Goal: Task Accomplishment & Management: Manage account settings

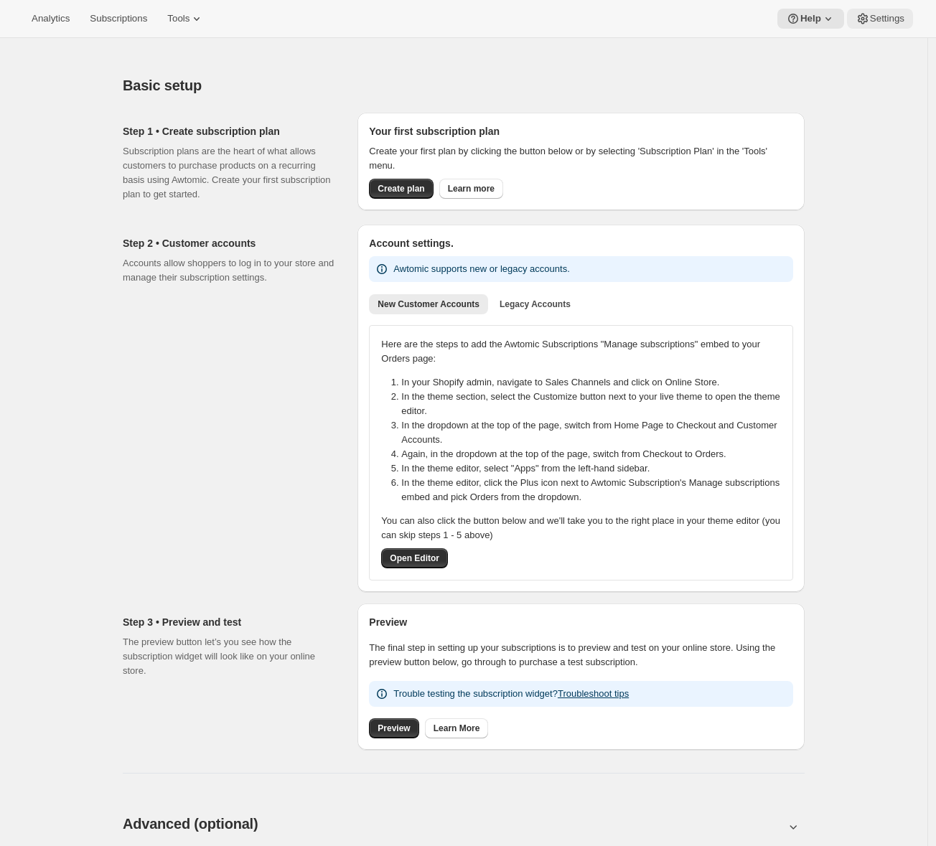
click at [884, 20] on span "Settings" at bounding box center [887, 18] width 34 height 11
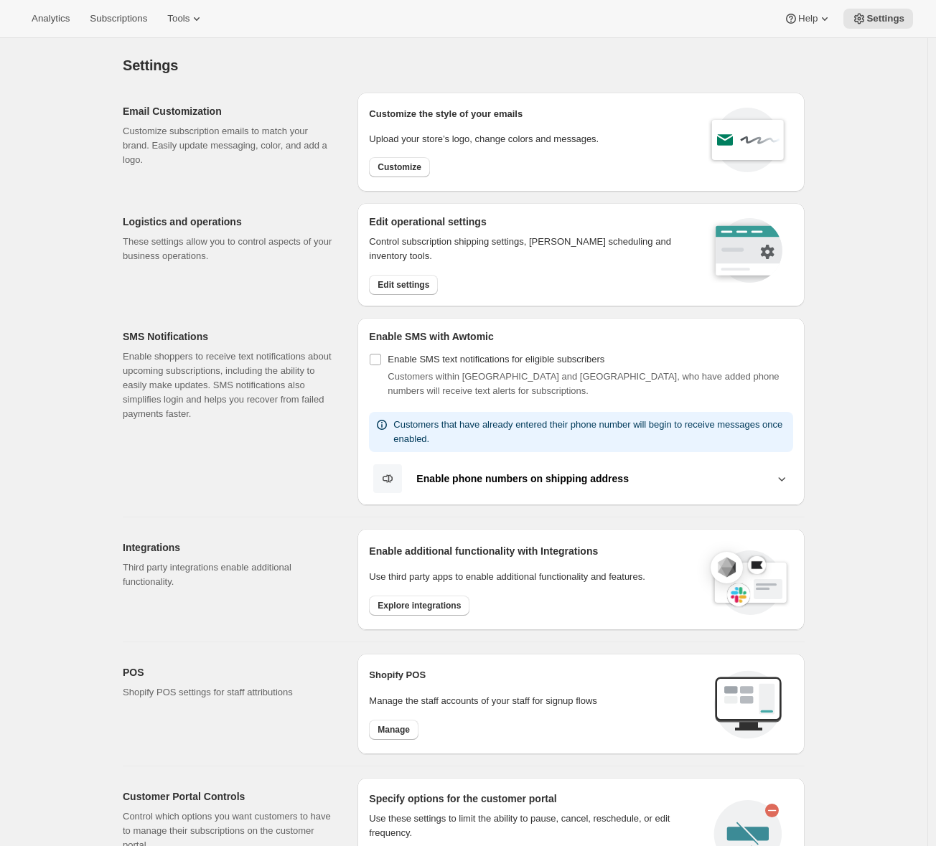
scroll to position [304, 0]
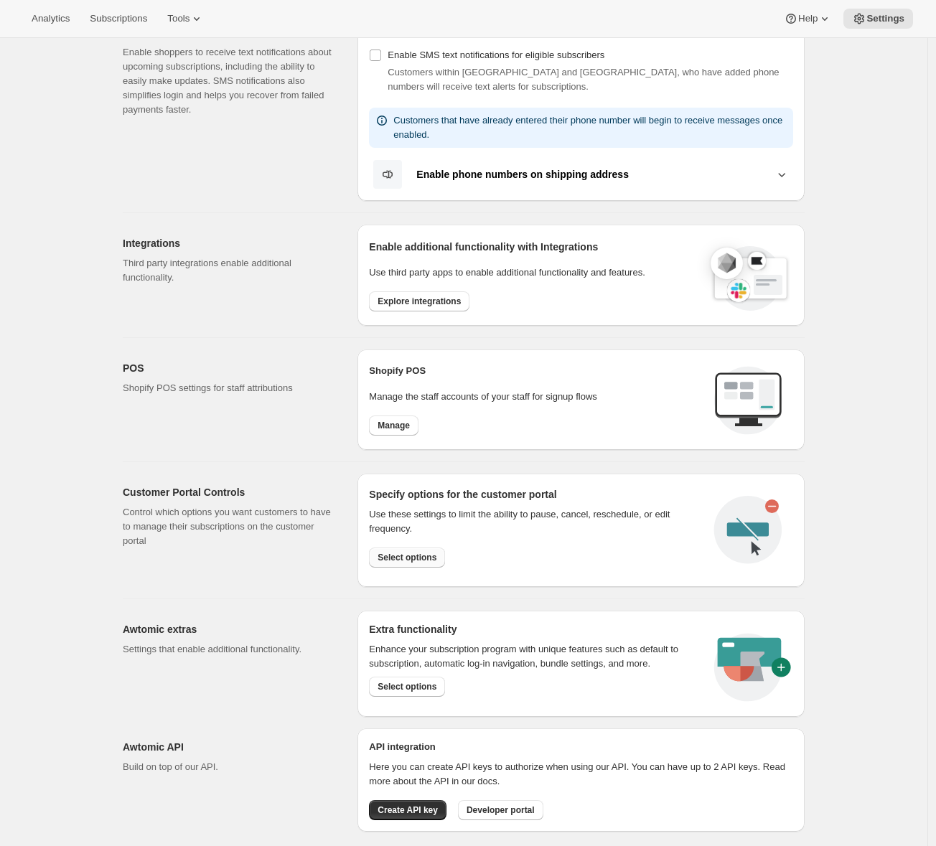
click at [414, 562] on button "Select options" at bounding box center [407, 558] width 76 height 20
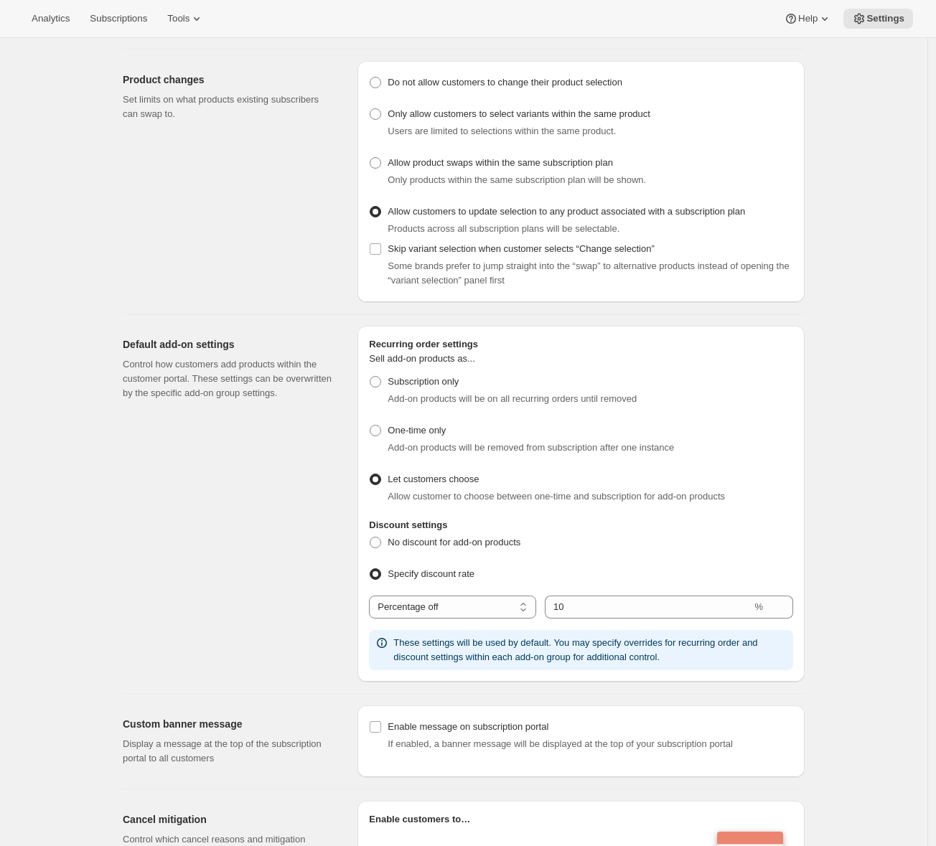
scroll to position [653, 0]
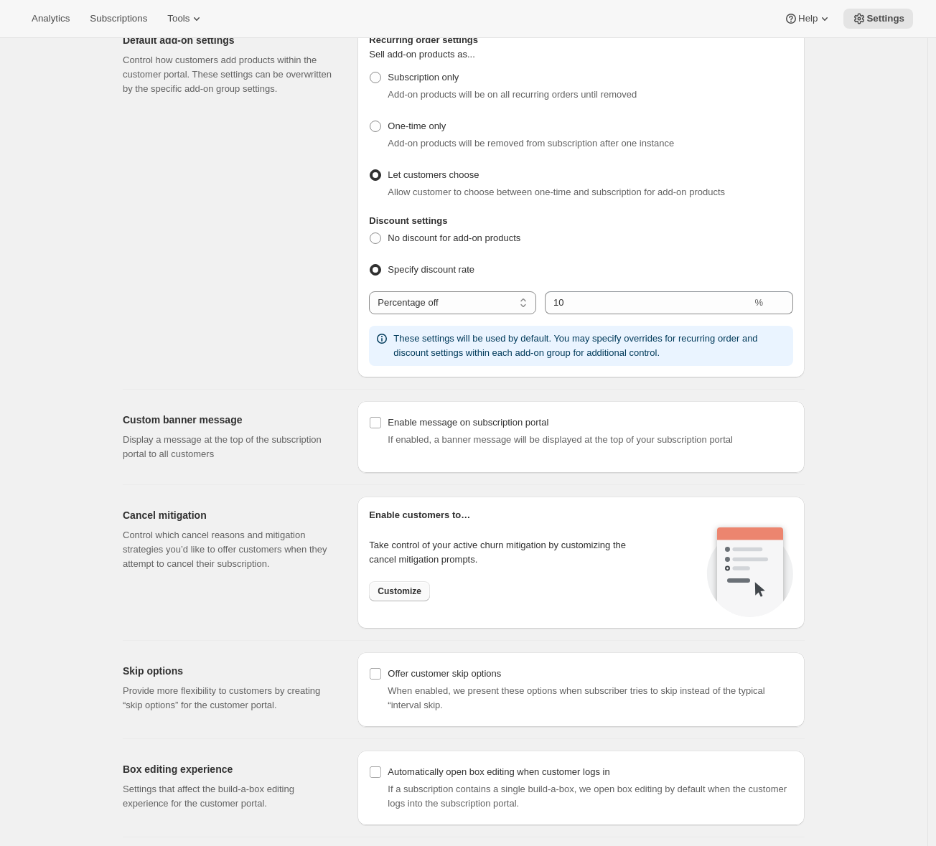
click at [416, 594] on span "Customize" at bounding box center [400, 591] width 44 height 11
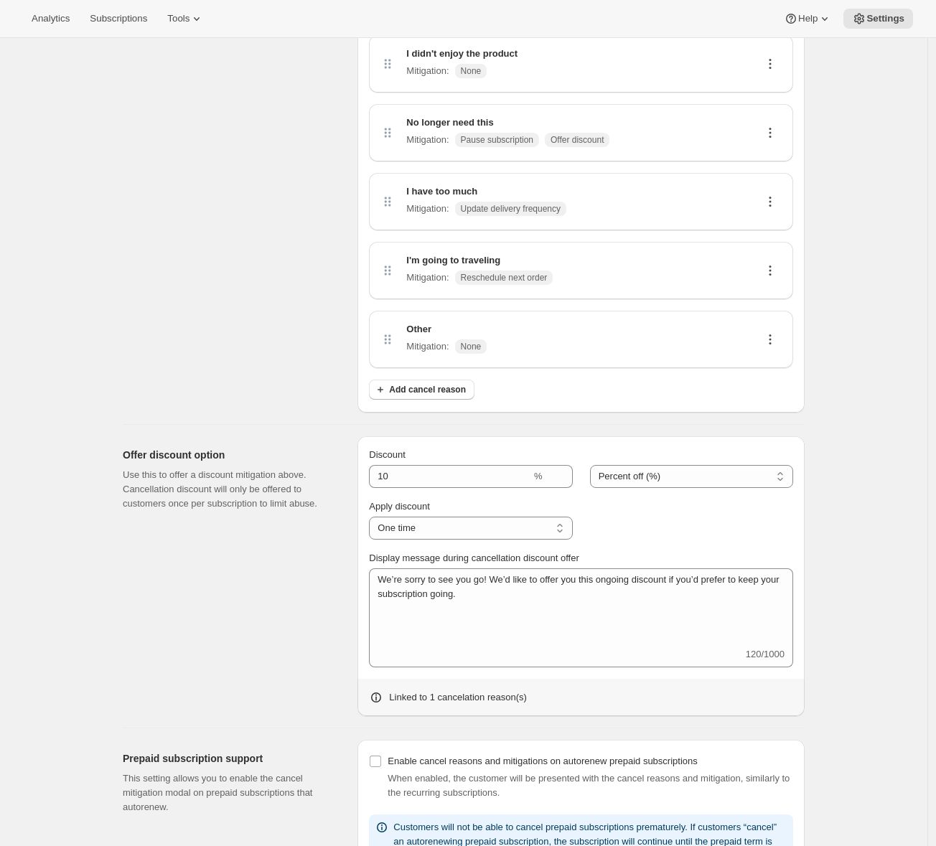
scroll to position [398, 0]
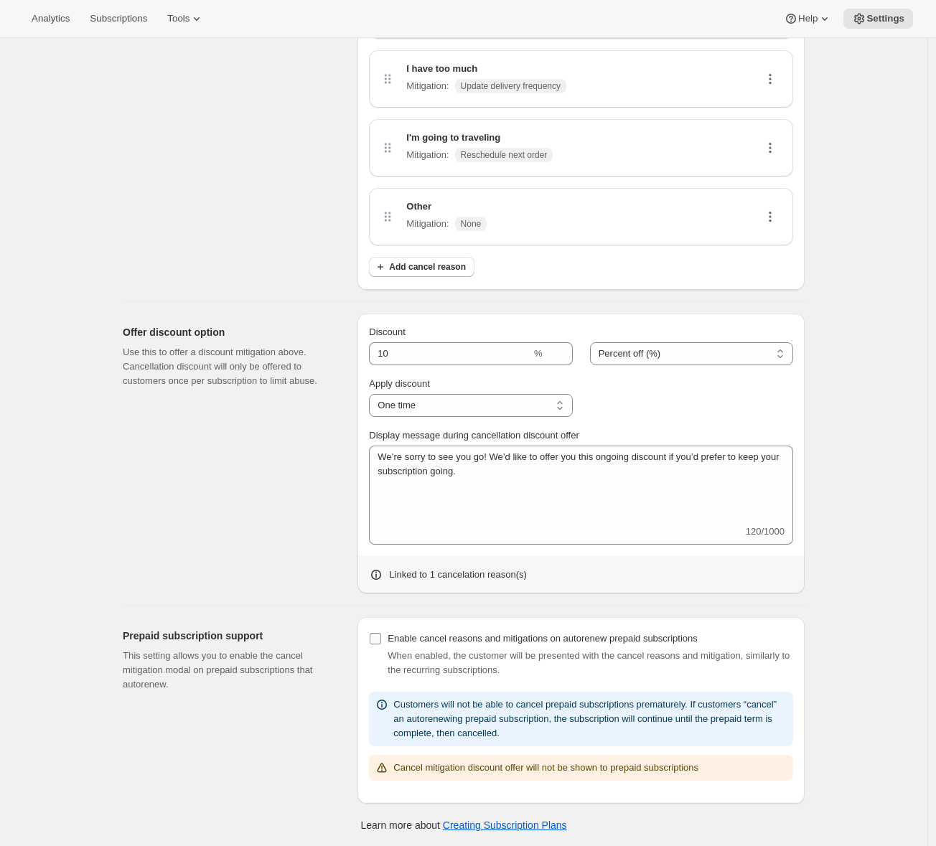
click at [395, 634] on span "Enable cancel reasons and mitigations on autorenew prepaid subscriptions" at bounding box center [542, 638] width 309 height 11
click at [381, 634] on input "Enable cancel reasons and mitigations on autorenew prepaid subscriptions" at bounding box center [375, 638] width 11 height 11
checkbox input "true"
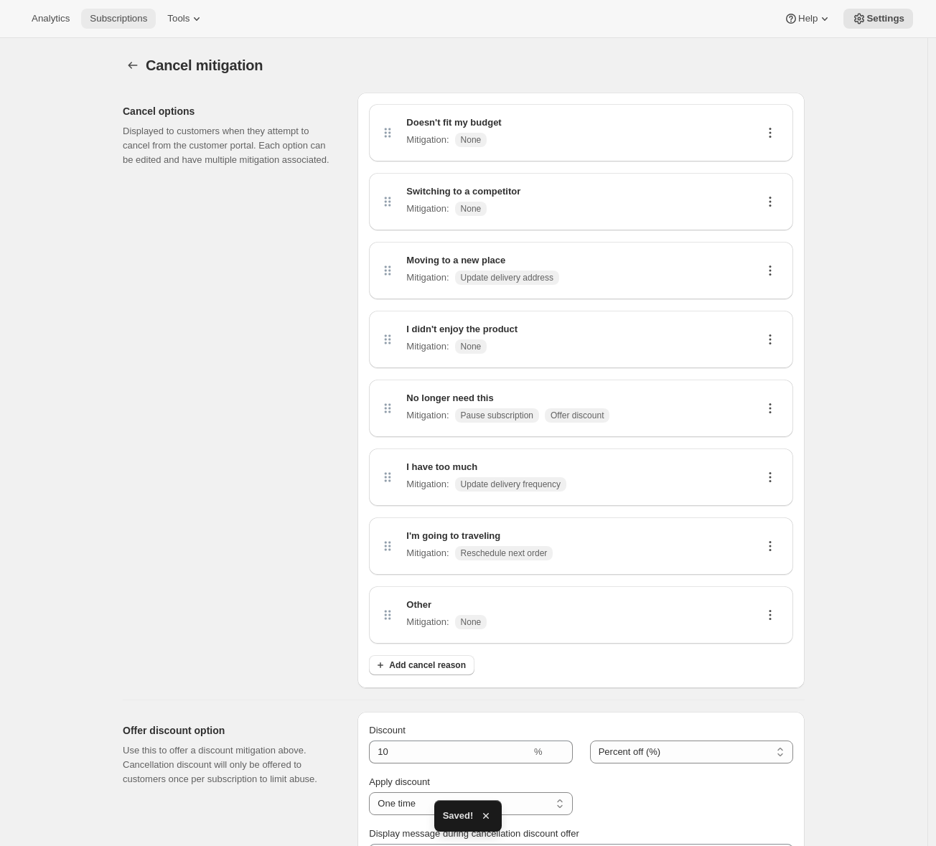
click at [129, 22] on span "Subscriptions" at bounding box center [118, 18] width 57 height 11
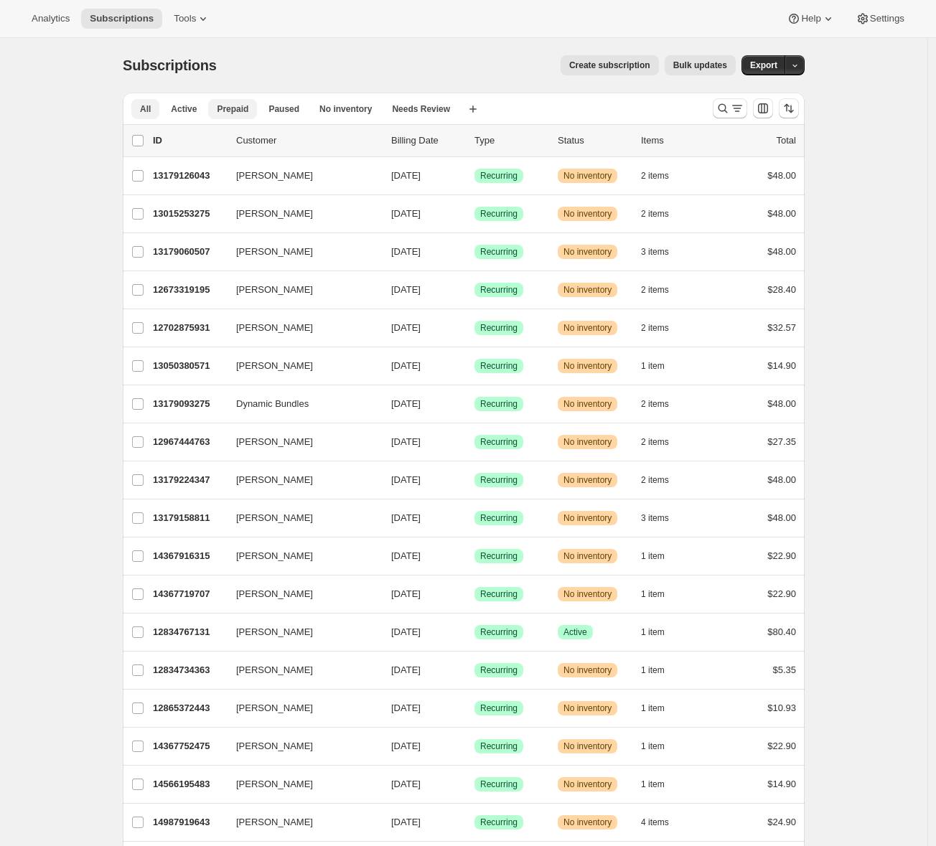
click at [254, 106] on button "Prepaid" at bounding box center [232, 109] width 49 height 20
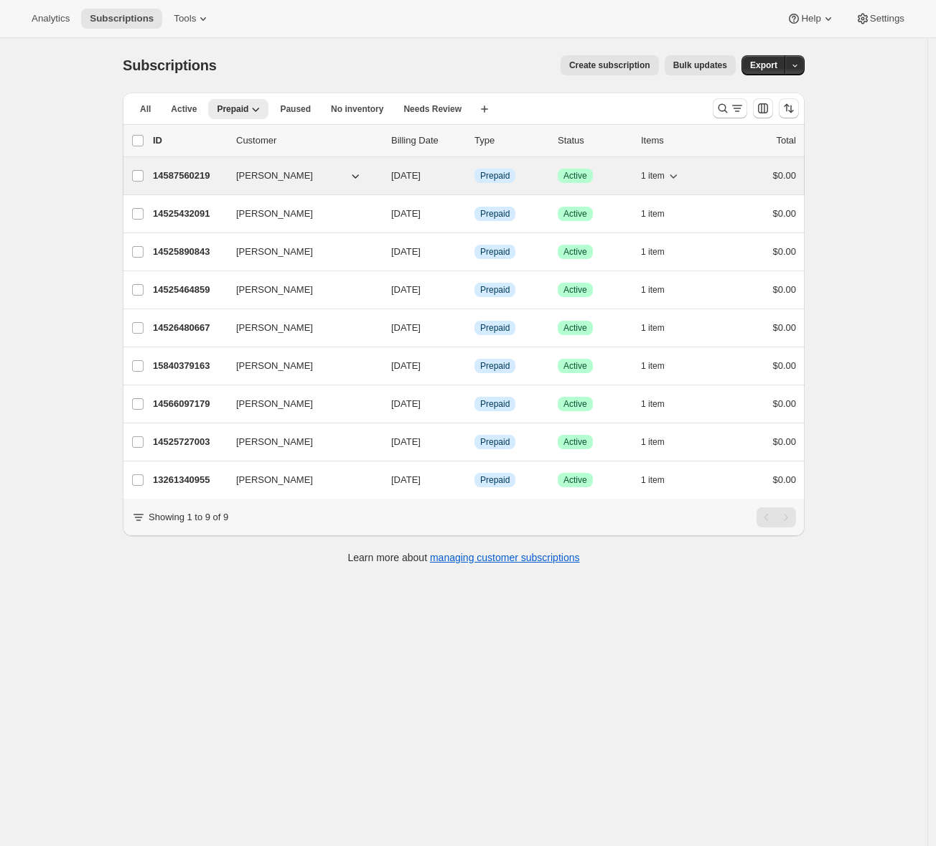
click at [193, 172] on p "14587560219" at bounding box center [189, 176] width 72 height 14
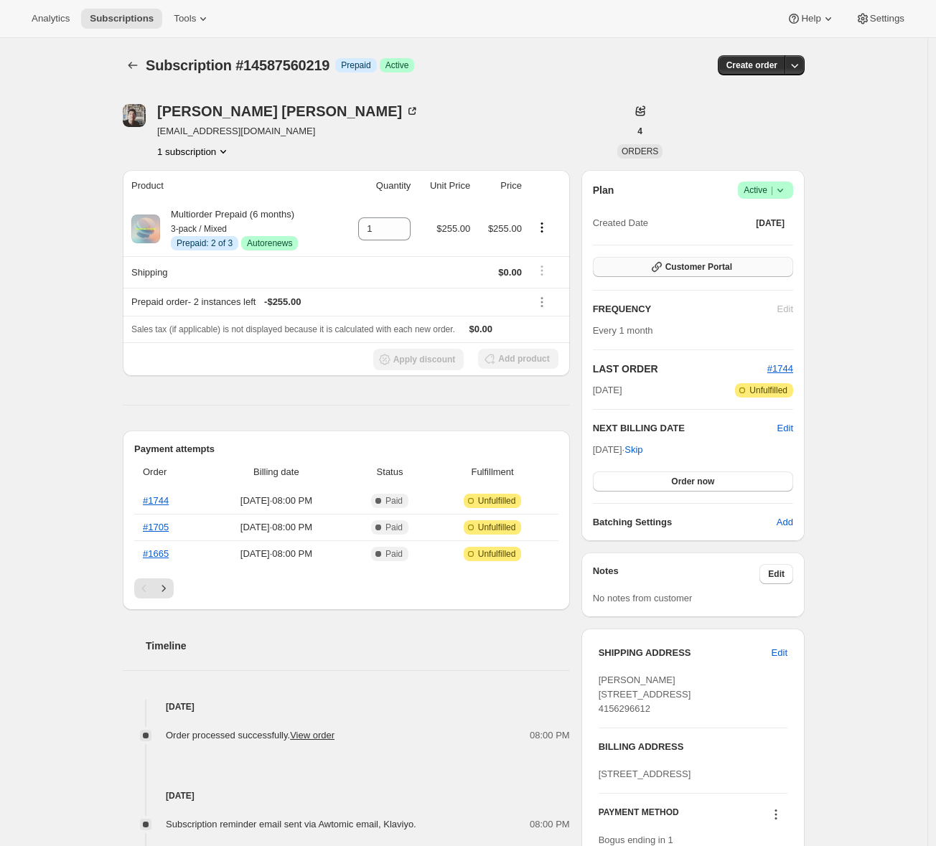
click at [719, 266] on span "Customer Portal" at bounding box center [698, 266] width 67 height 11
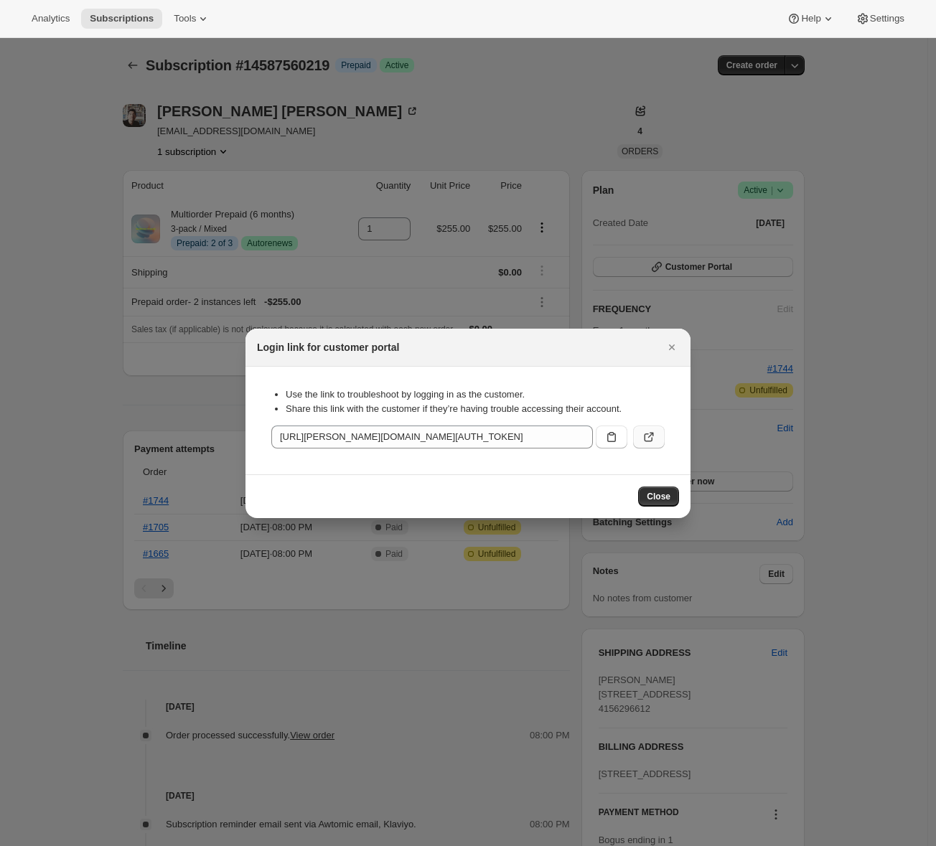
click at [649, 439] on icon ":rf6:" at bounding box center [649, 437] width 14 height 14
click at [642, 447] on button ":rf6:" at bounding box center [649, 437] width 32 height 23
click at [676, 352] on icon "Close" at bounding box center [672, 347] width 14 height 14
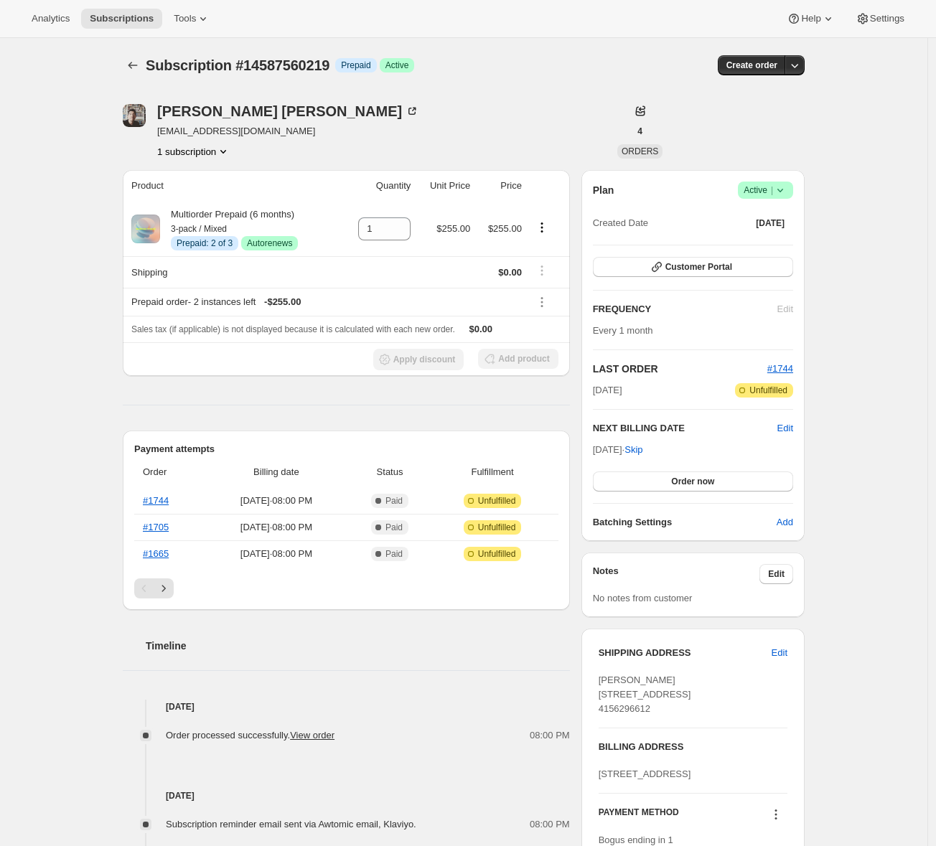
scroll to position [373, 0]
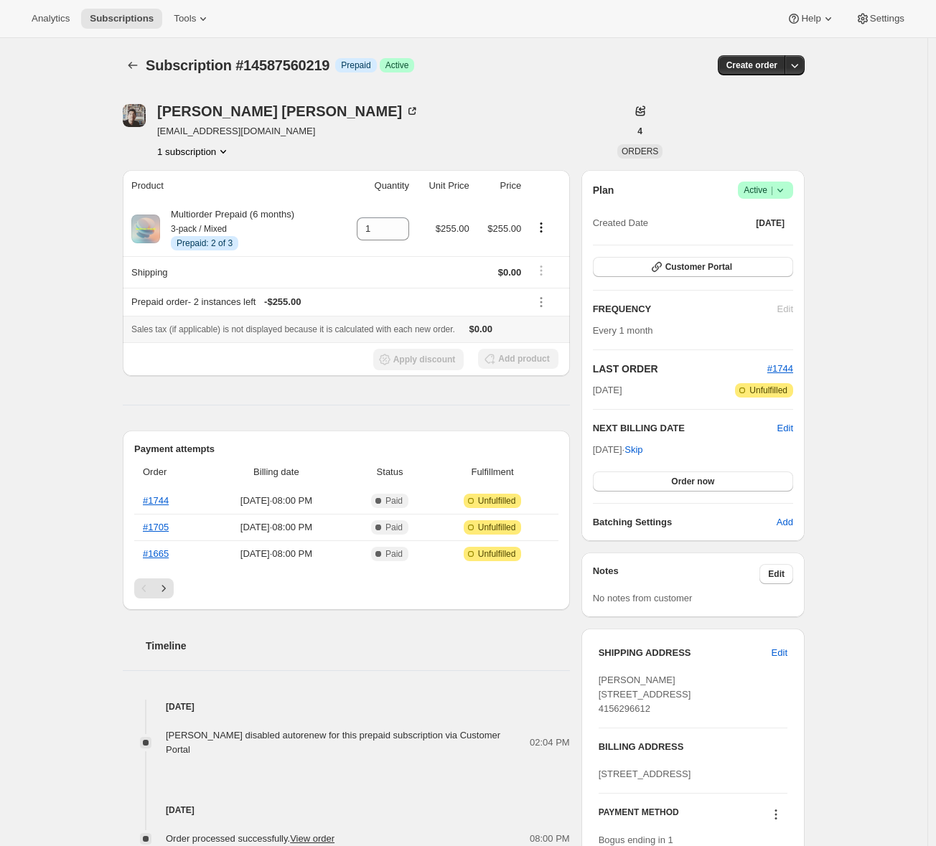
scroll to position [246, 0]
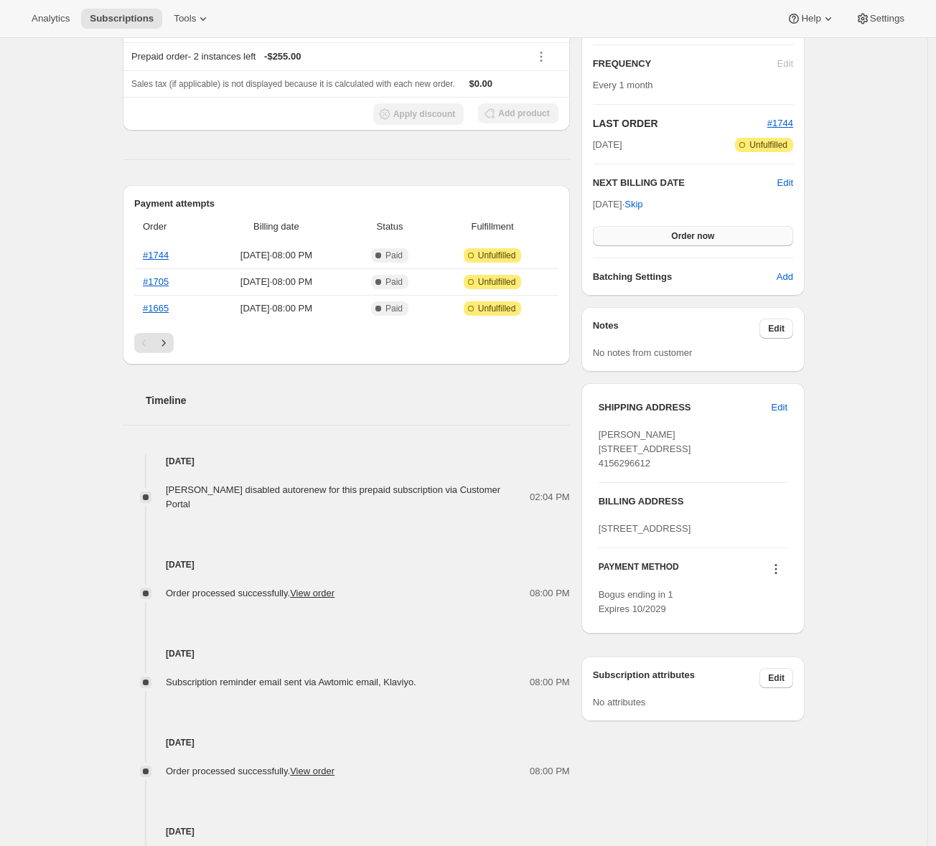
click at [702, 234] on span "Order now" at bounding box center [692, 235] width 43 height 11
click at [700, 237] on span "Click to confirm" at bounding box center [692, 235] width 65 height 11
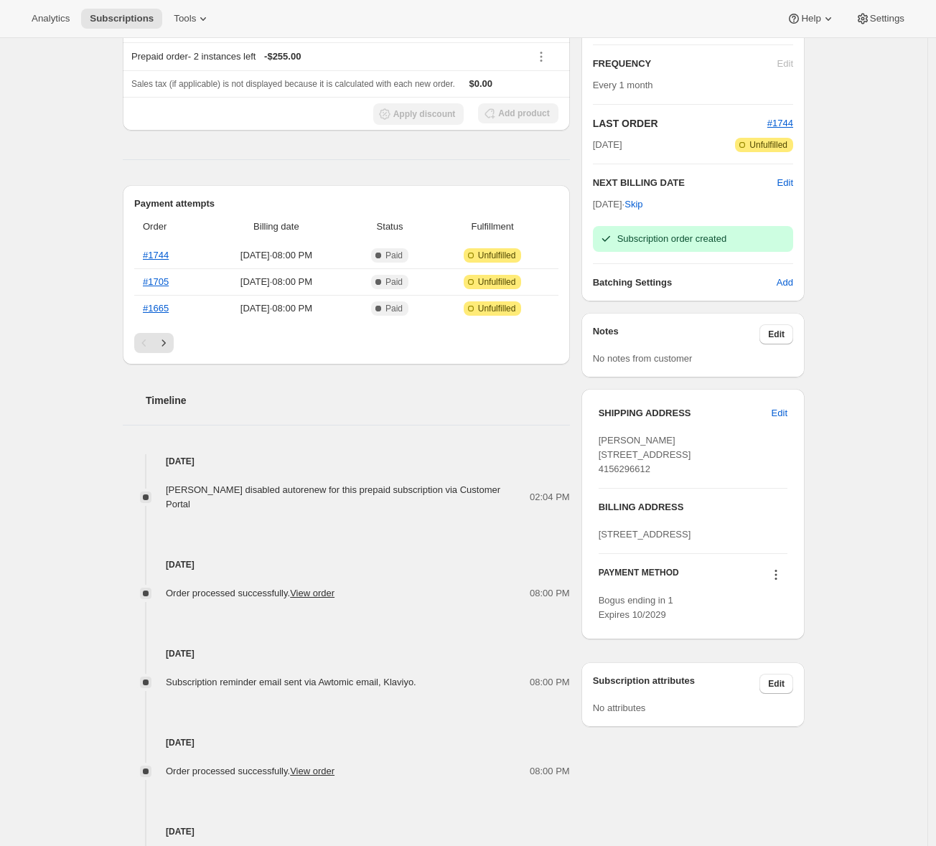
click at [165, 492] on div "Adrian Andrade disabled autorenew for this prepaid subscription via Customer Po…" at bounding box center [346, 497] width 447 height 29
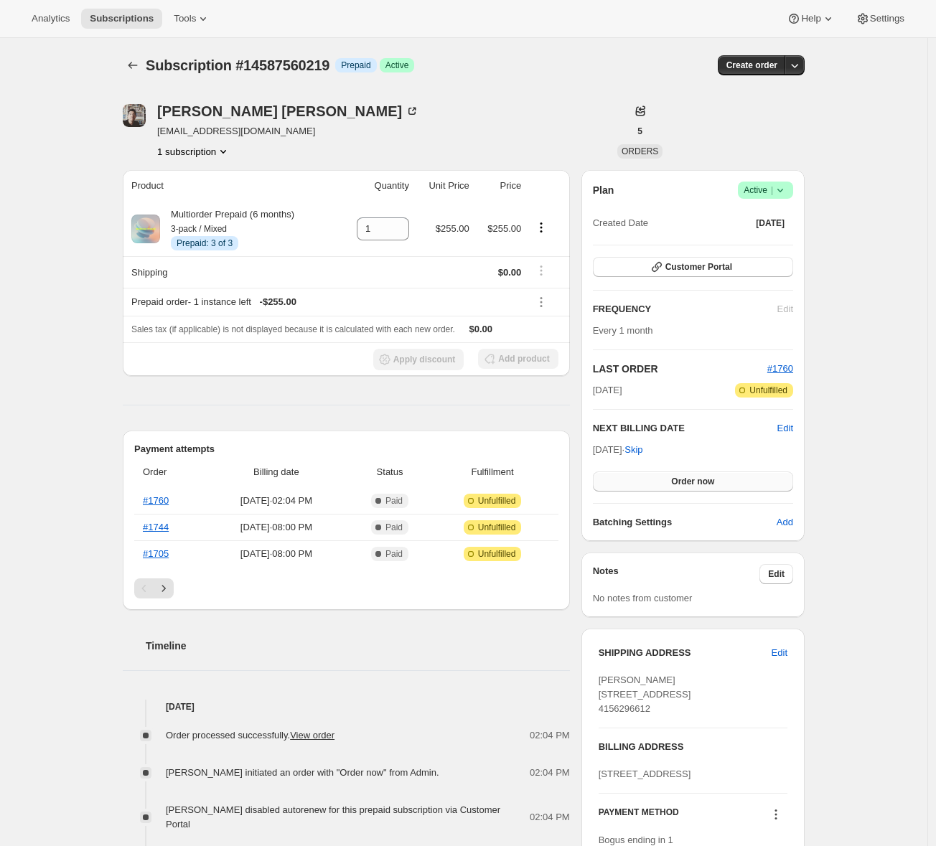
click at [685, 485] on span "Order now" at bounding box center [692, 481] width 43 height 11
click at [685, 485] on span "Click to confirm" at bounding box center [692, 481] width 65 height 11
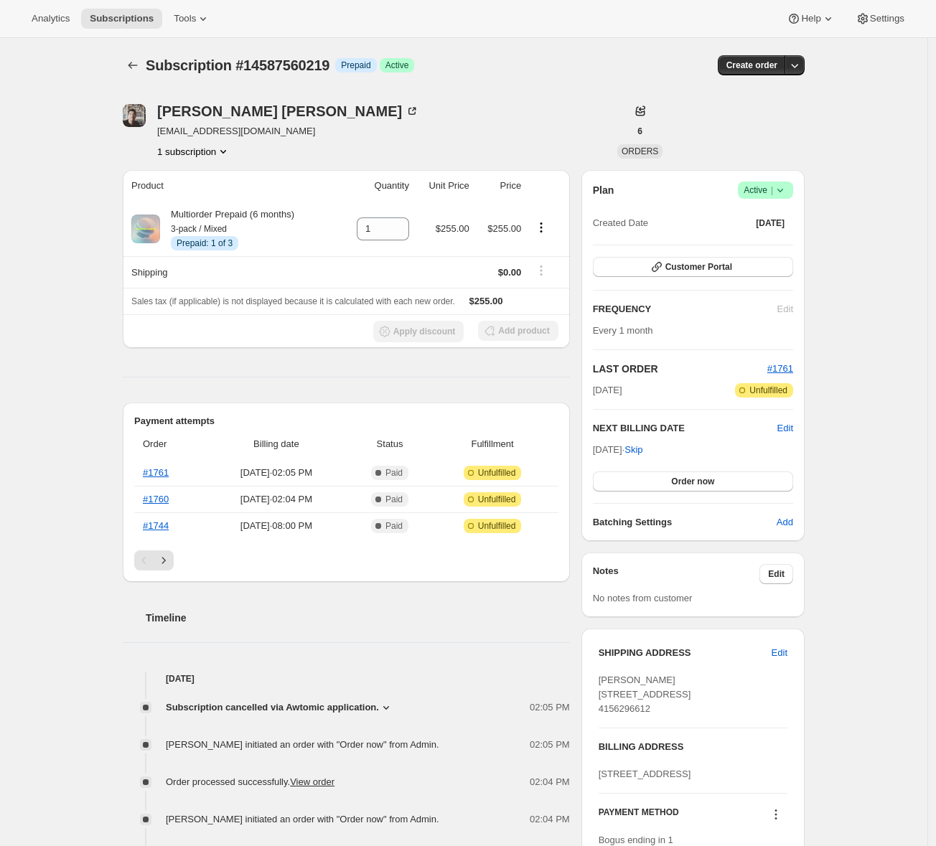
click at [393, 704] on icon at bounding box center [386, 708] width 14 height 14
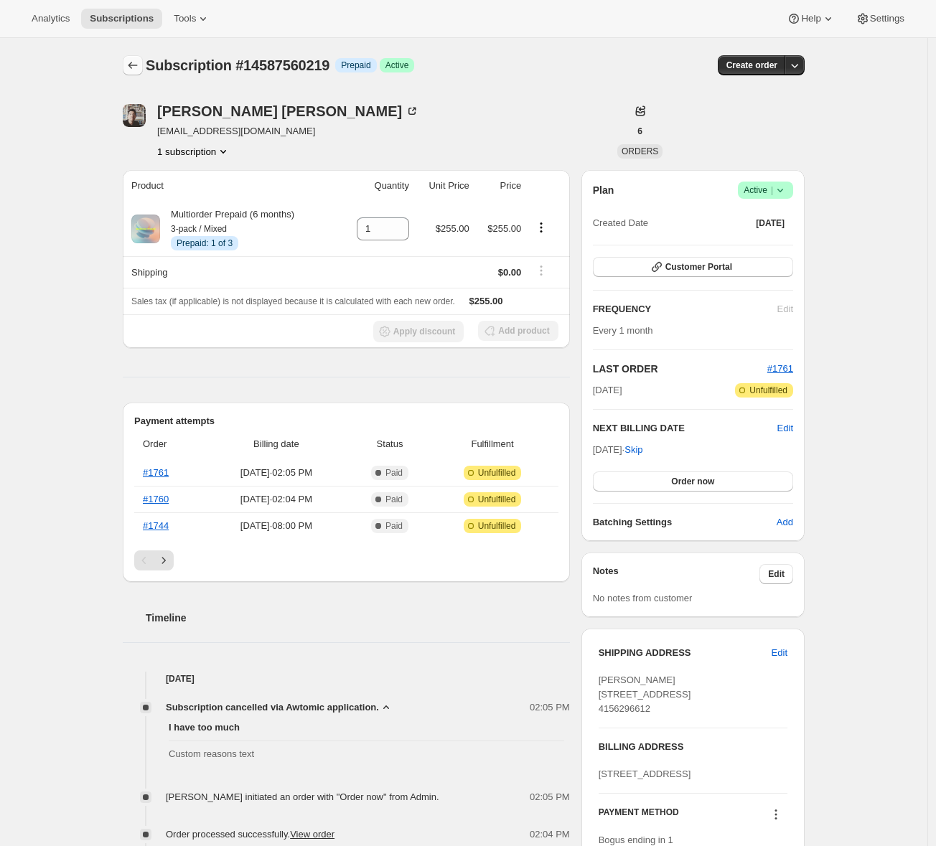
click at [131, 65] on icon "Subscriptions" at bounding box center [133, 65] width 14 height 14
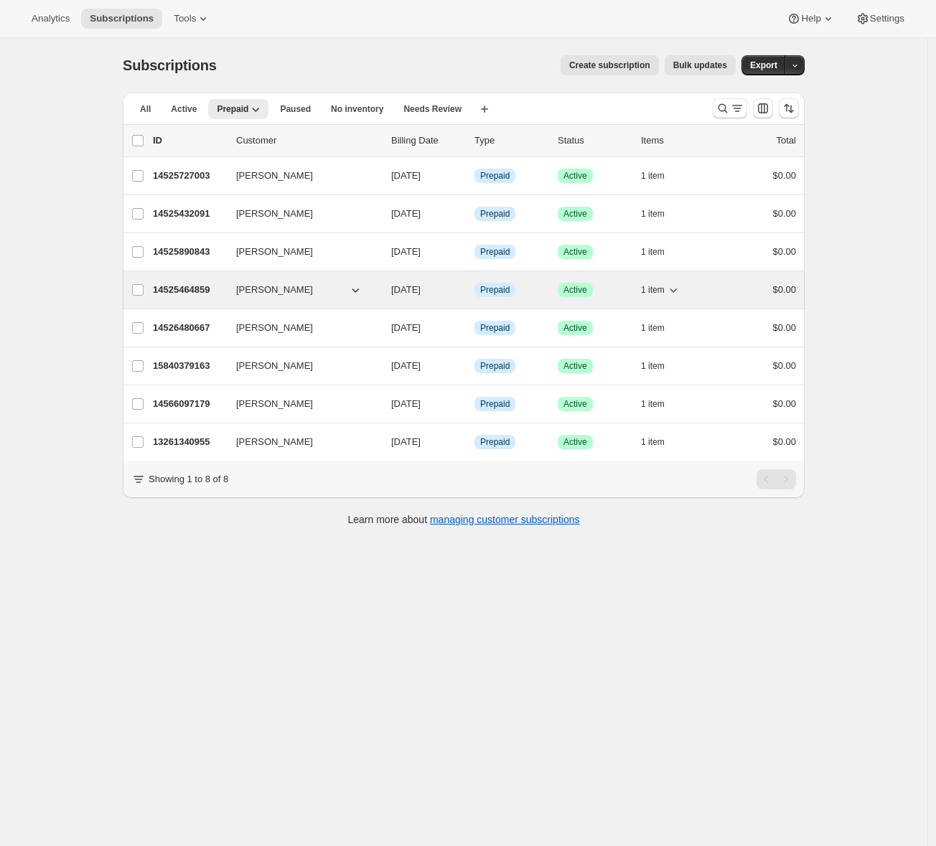
click at [175, 282] on div "14525464859 Adrian Andrade 11/07/2025 Info Prepaid Success Active 1 item $0.00" at bounding box center [474, 290] width 643 height 20
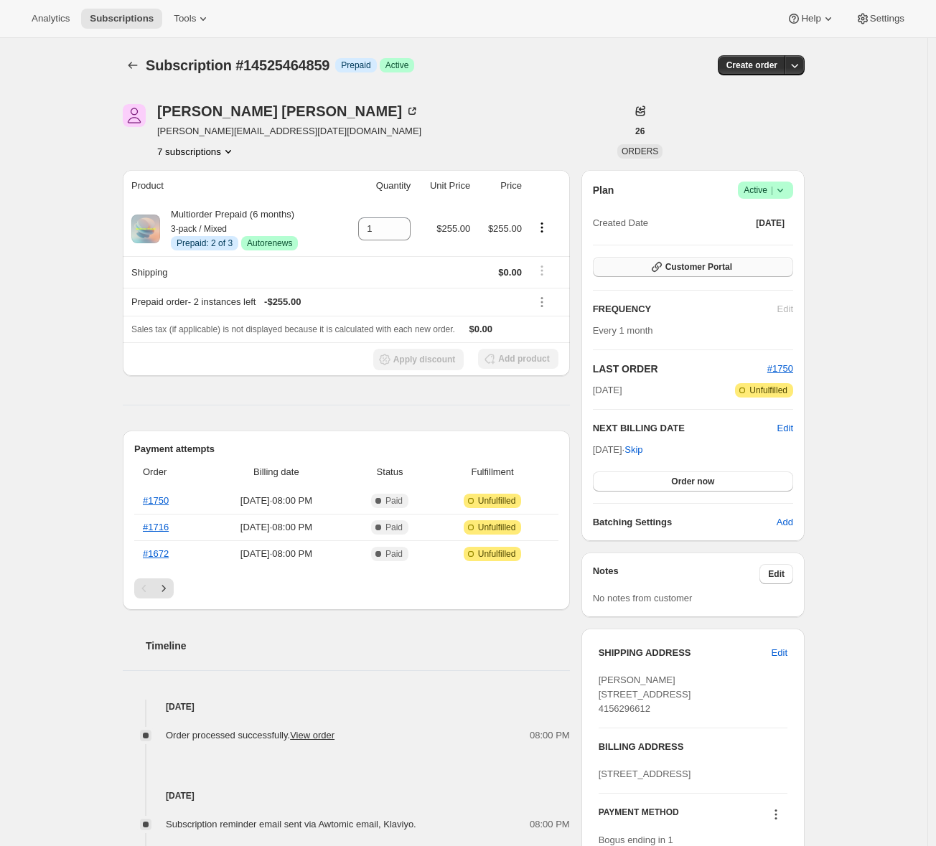
click at [760, 261] on button "Customer Portal" at bounding box center [693, 267] width 200 height 20
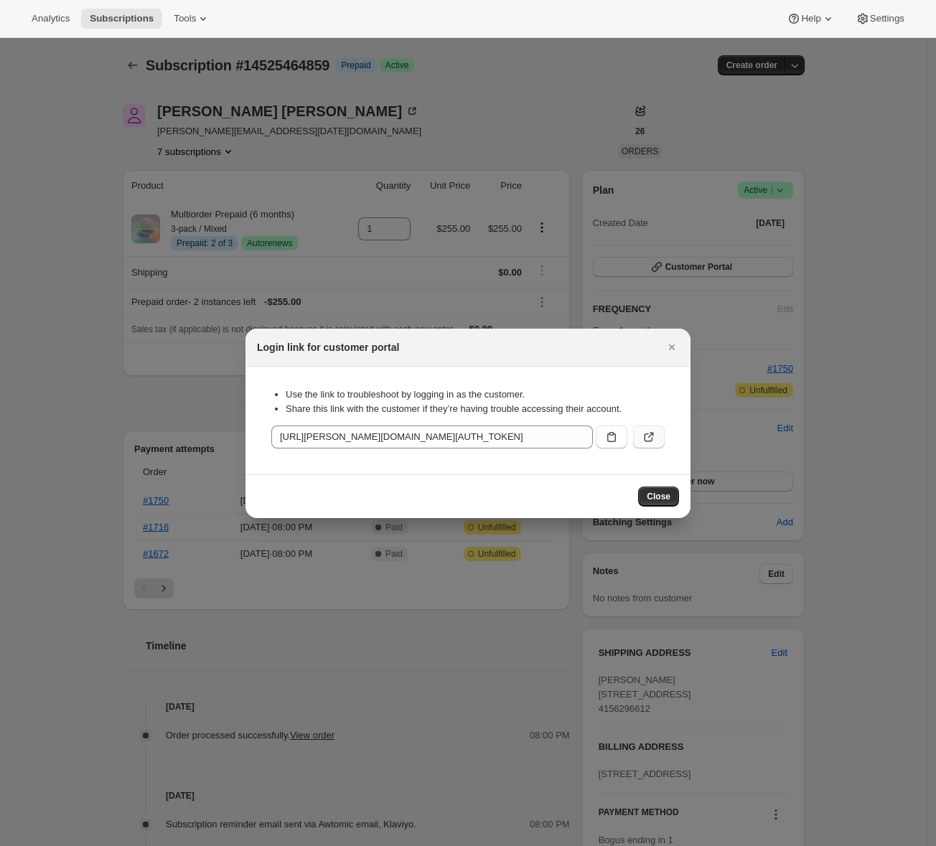
click at [653, 436] on icon ":r6h:" at bounding box center [649, 437] width 14 height 14
click at [676, 350] on icon "Close" at bounding box center [672, 347] width 14 height 14
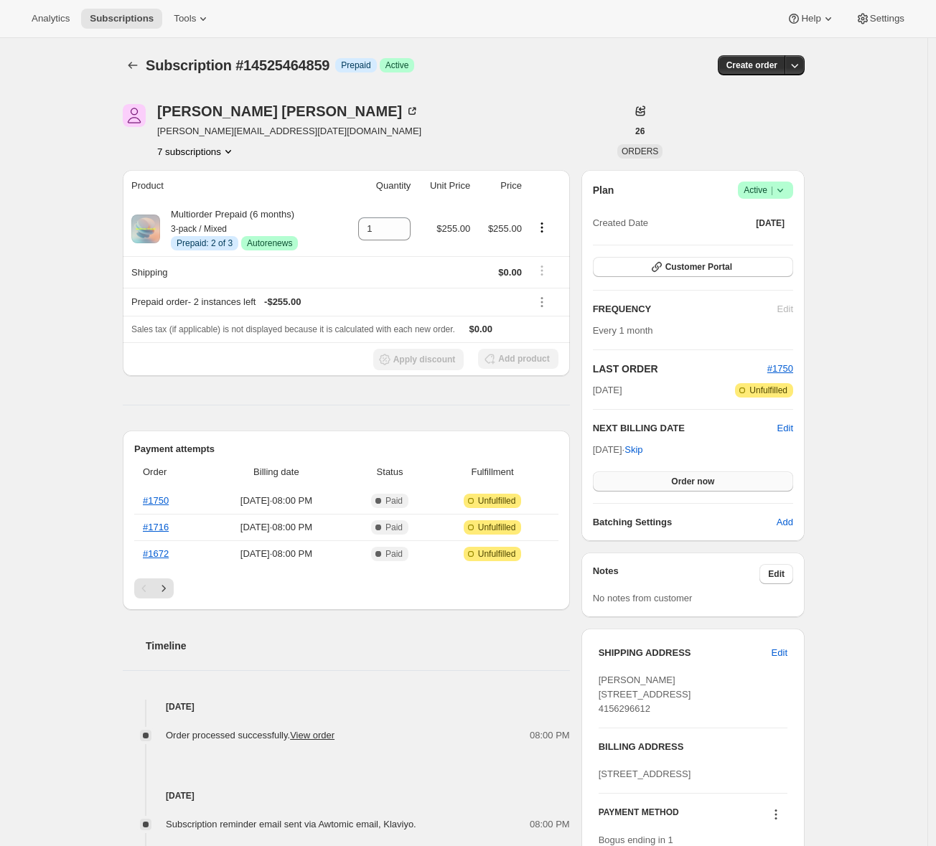
click at [678, 490] on button "Order now" at bounding box center [693, 482] width 200 height 20
click at [677, 487] on button "Click to confirm" at bounding box center [693, 482] width 200 height 20
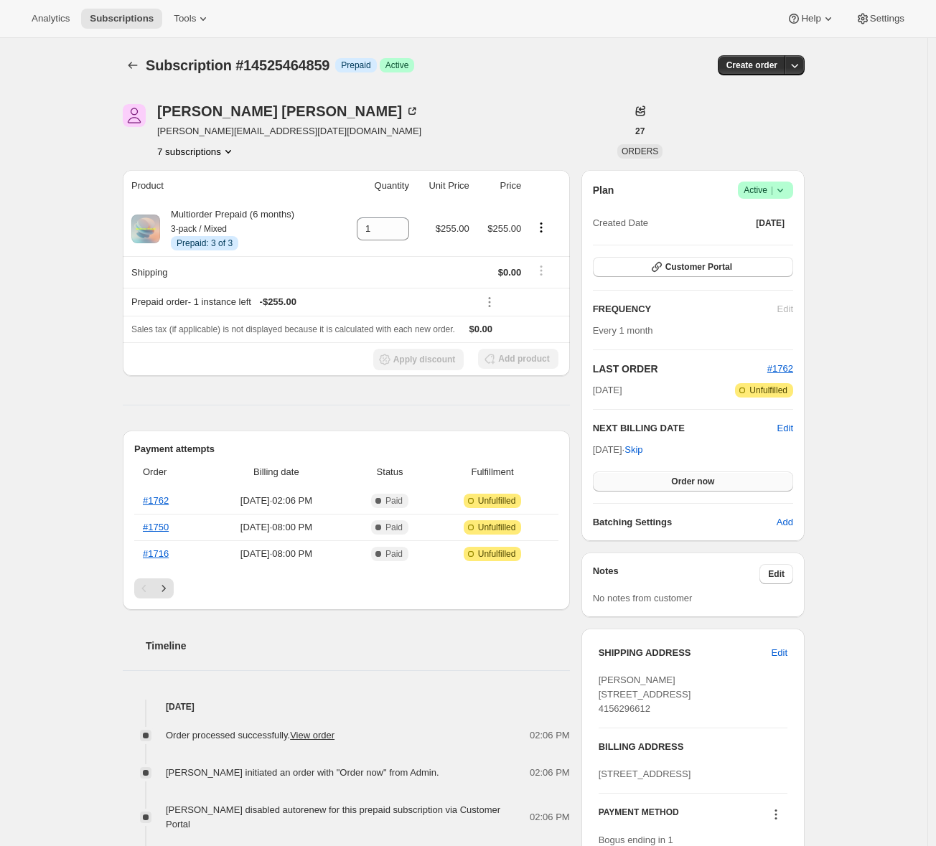
click at [668, 484] on button "Order now" at bounding box center [693, 482] width 200 height 20
click at [668, 483] on span "Click to confirm" at bounding box center [692, 481] width 65 height 11
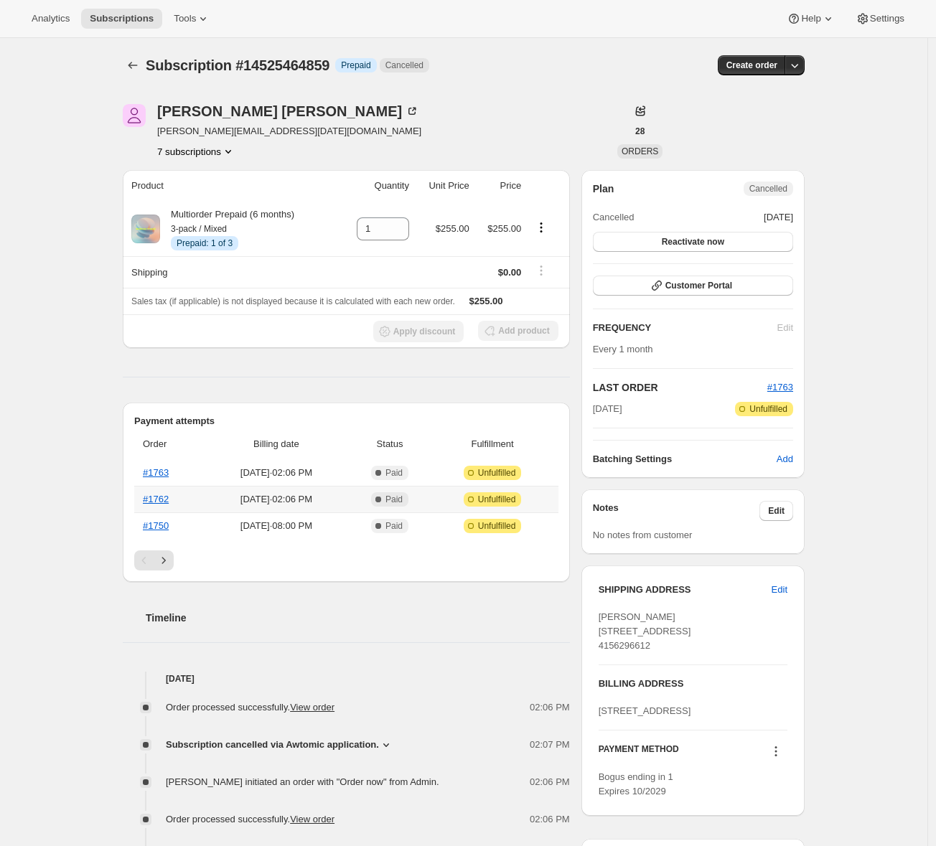
scroll to position [202, 0]
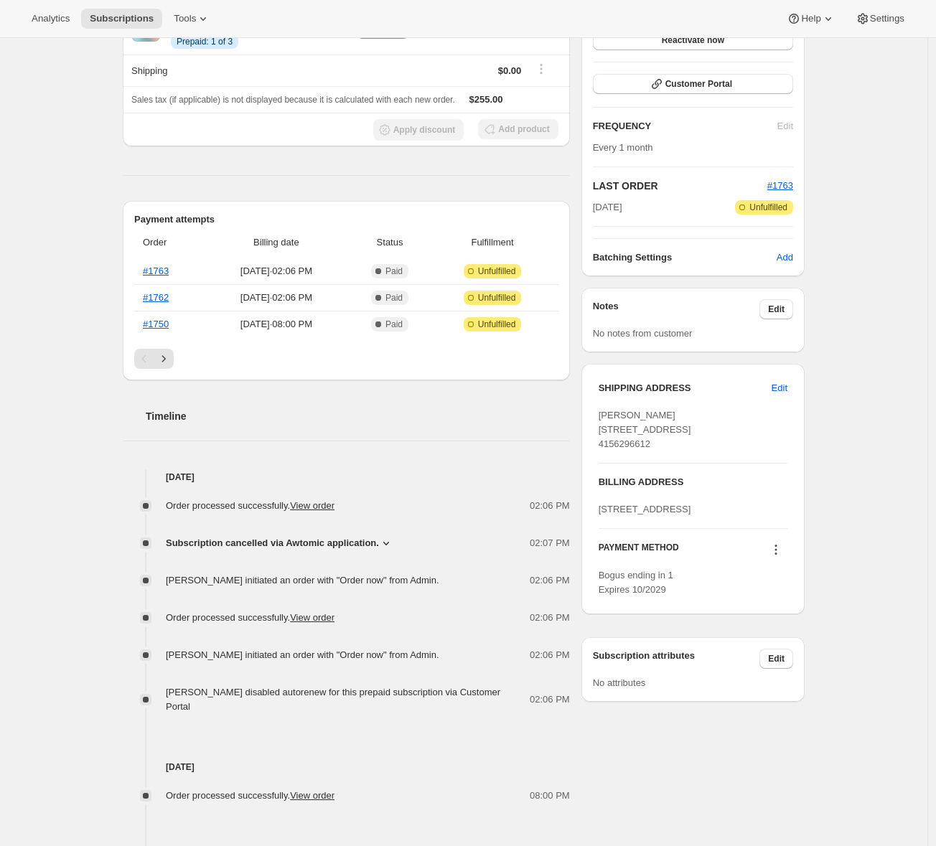
click at [389, 543] on icon at bounding box center [386, 544] width 6 height 4
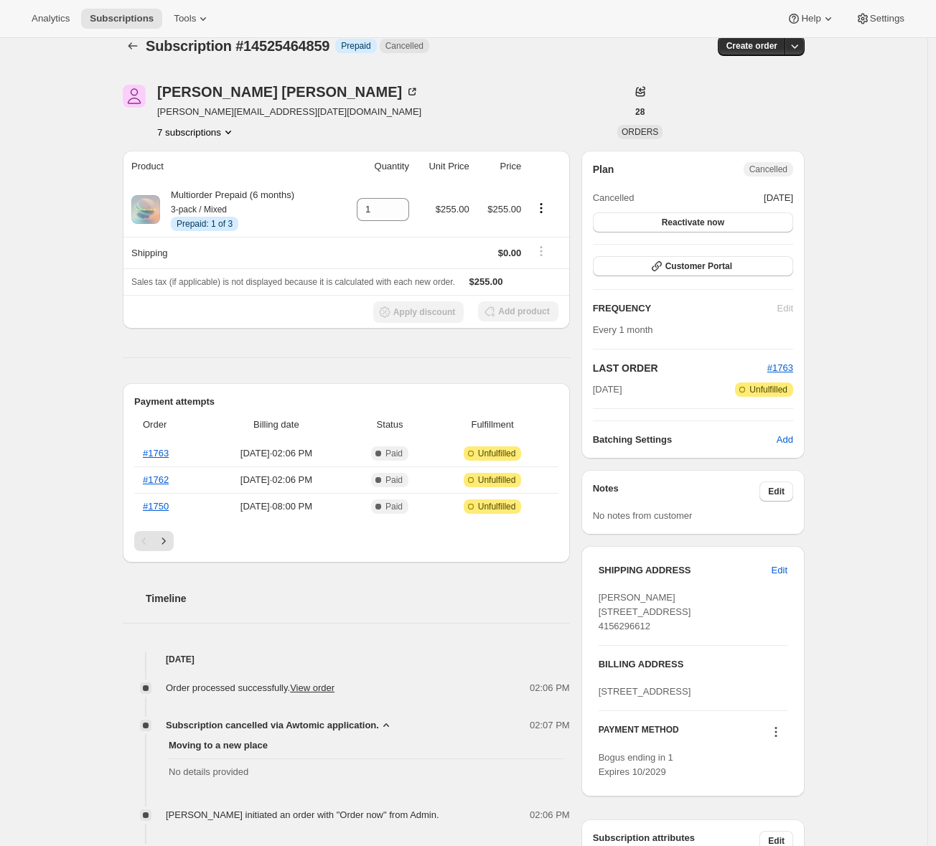
scroll to position [0, 0]
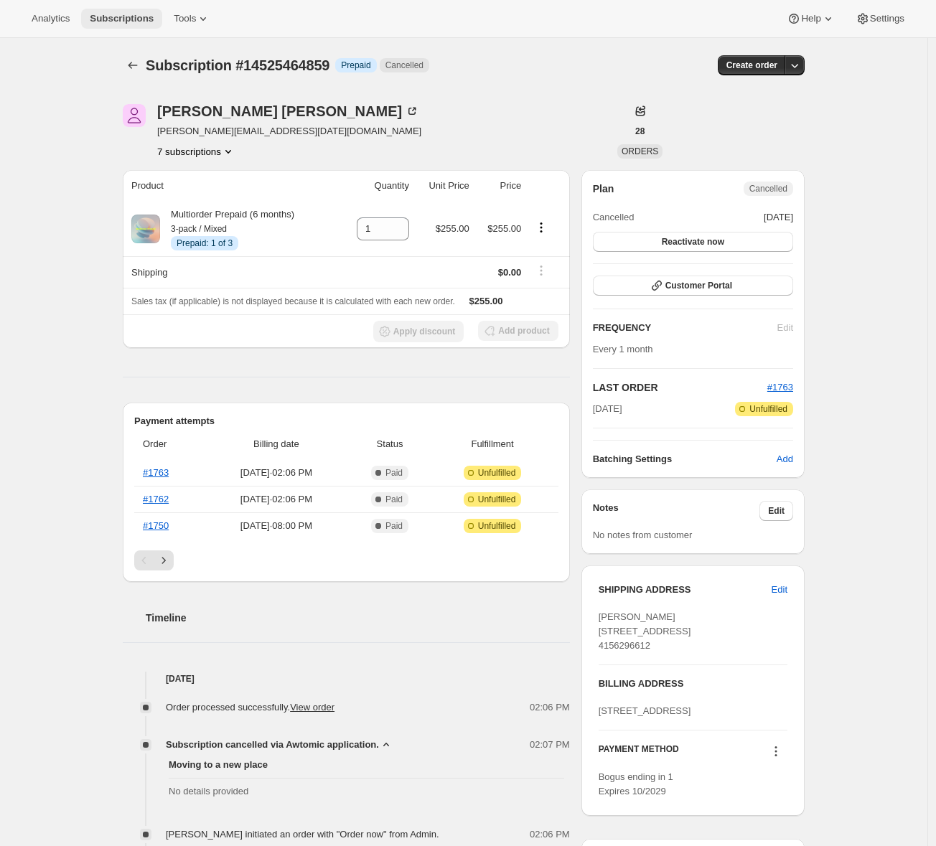
click at [124, 16] on span "Subscriptions" at bounding box center [122, 18] width 64 height 11
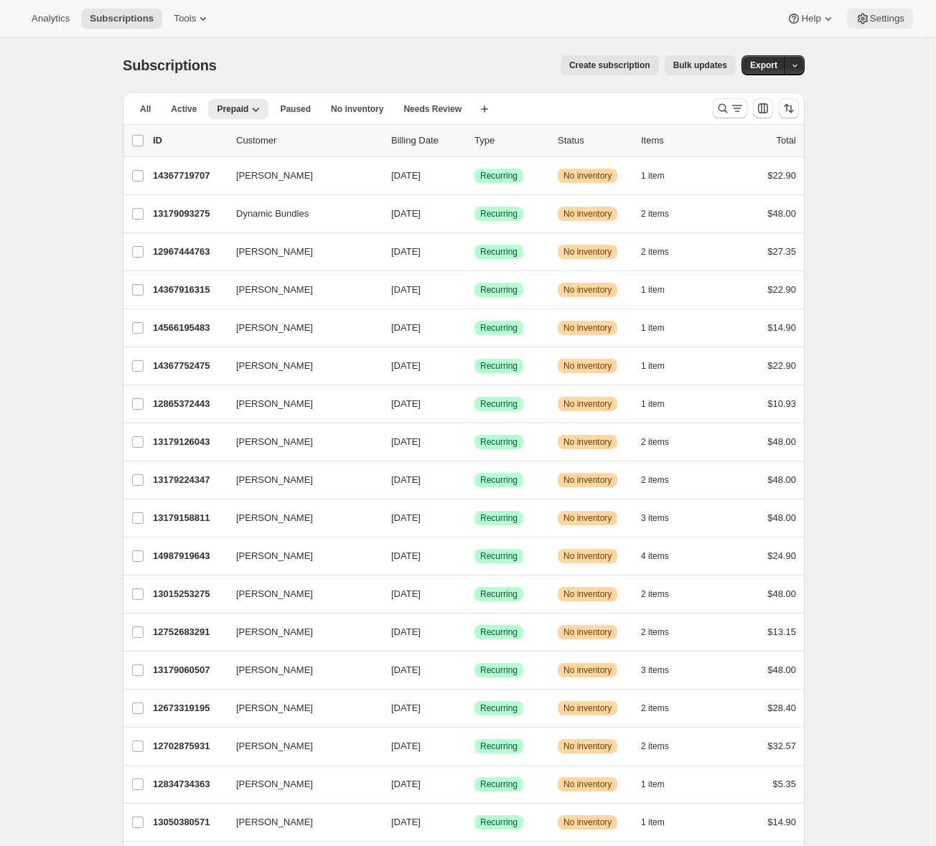
click at [884, 22] on span "Settings" at bounding box center [887, 18] width 34 height 11
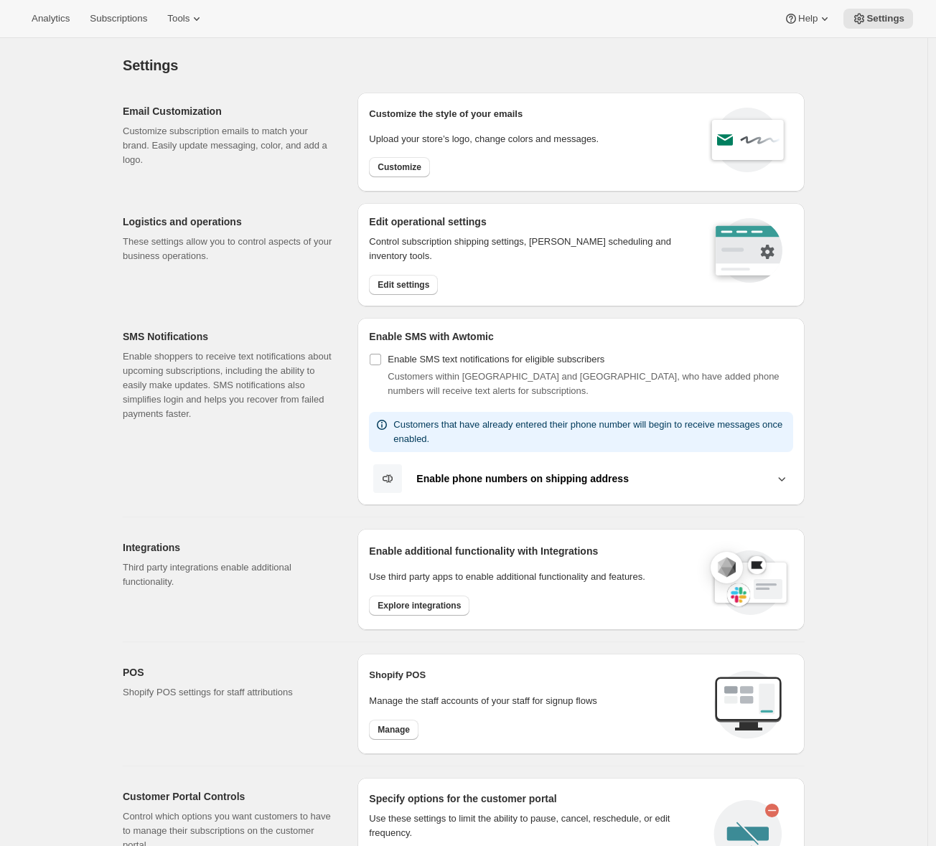
scroll to position [202, 0]
